Goal: Information Seeking & Learning: Check status

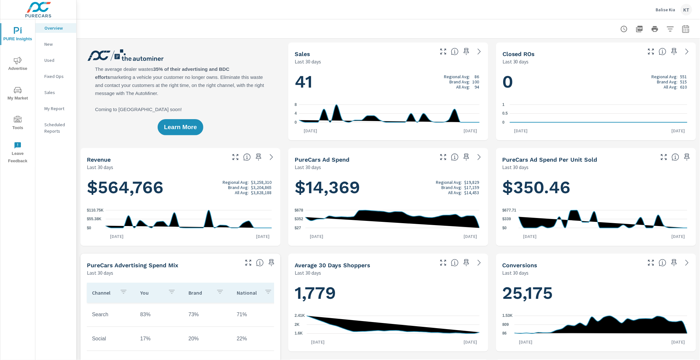
click at [24, 60] on span "Advertise" at bounding box center [17, 65] width 31 height 16
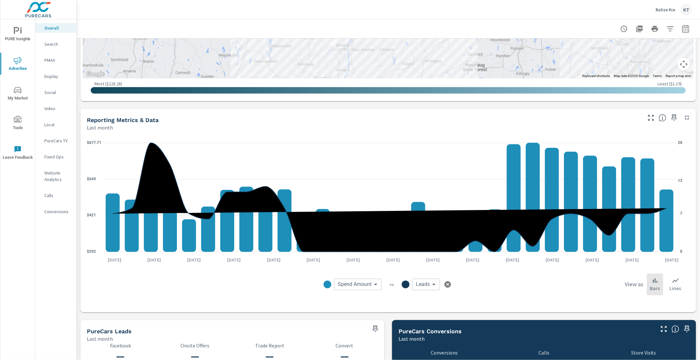
scroll to position [410, 0]
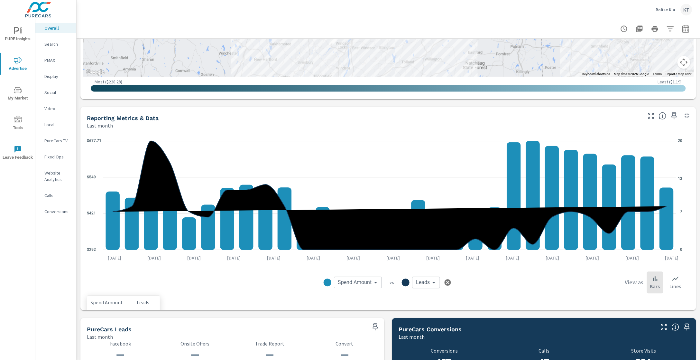
drag, startPoint x: 345, startPoint y: 251, endPoint x: 350, endPoint y: 250, distance: 5.5
click at [349, 250] on icon "$292 $421 $549 $677.71 0 7 13 20" at bounding box center [385, 195] width 596 height 119
click at [682, 30] on icon "button" at bounding box center [686, 29] width 8 height 8
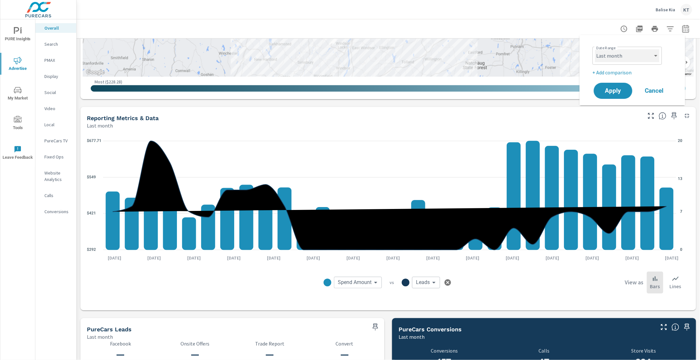
click at [633, 56] on select "Custom [DATE] Last week Last 7 days Last 14 days Last 30 days Last 45 days Last…" at bounding box center [627, 55] width 64 height 13
select select "Year to date"
click at [595, 49] on select "Custom [DATE] Last week Last 7 days Last 14 days Last 30 days Last 45 days Last…" at bounding box center [627, 55] width 64 height 13
click at [618, 90] on span "Apply" at bounding box center [613, 91] width 26 height 6
